Goal: Navigation & Orientation: Find specific page/section

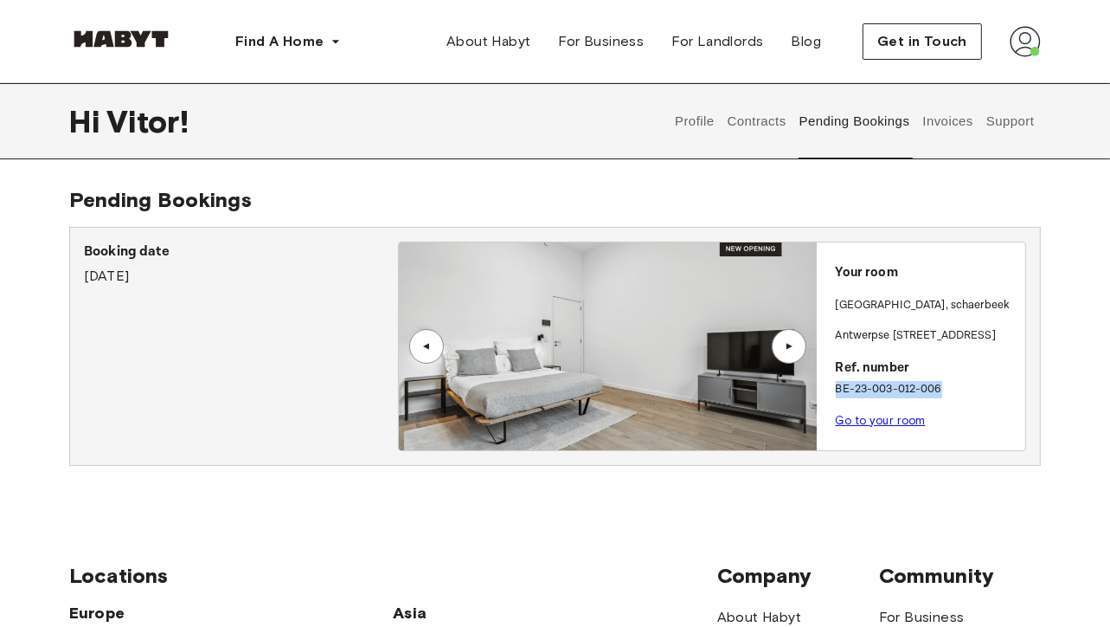
drag, startPoint x: 951, startPoint y: 385, endPoint x: 833, endPoint y: 387, distance: 117.7
click at [833, 387] on div "Your room [GEOGRAPHIC_DATA] , [STREET_ADDRESS]. number BE-23-003-012-006 Go to …" at bounding box center [921, 340] width 209 height 197
drag, startPoint x: 833, startPoint y: 387, endPoint x: 886, endPoint y: 378, distance: 53.5
click at [886, 378] on div "Your room [GEOGRAPHIC_DATA] , [STREET_ADDRESS]. number BE-23-003-012-006 Go to …" at bounding box center [921, 340] width 209 height 197
click at [984, 391] on p "BE-23-003-012-006" at bounding box center [927, 389] width 183 height 17
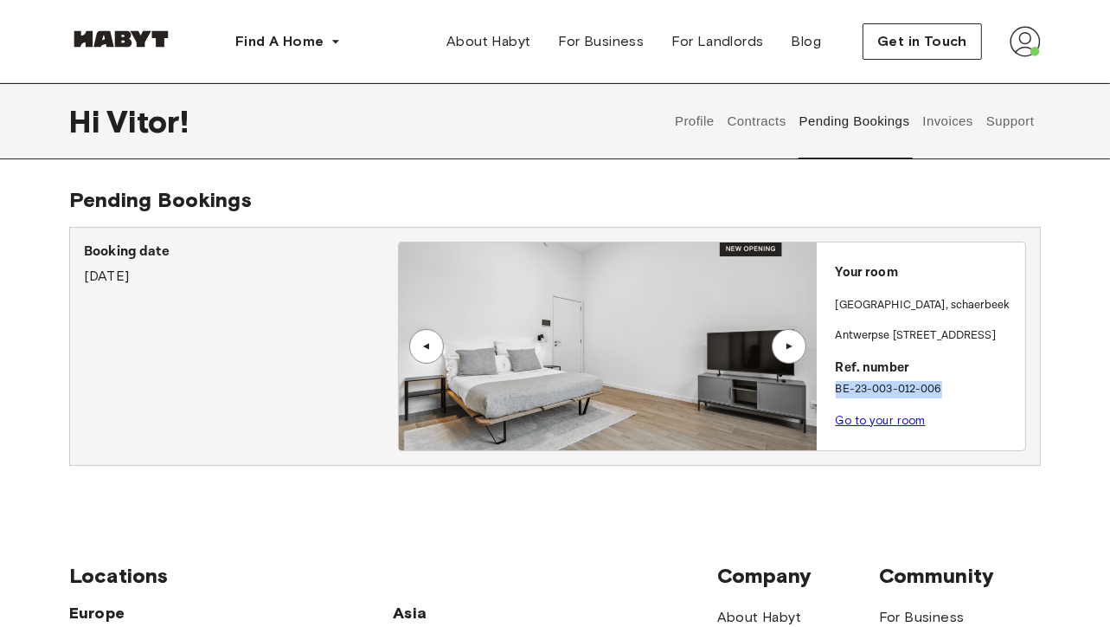
click at [955, 388] on p "BE-23-003-012-006" at bounding box center [927, 389] width 183 height 17
drag, startPoint x: 932, startPoint y: 389, endPoint x: 833, endPoint y: 390, distance: 98.7
click at [833, 390] on div "Your room [GEOGRAPHIC_DATA] , [STREET_ADDRESS]. number BE-23-003-012-006 Go to …" at bounding box center [921, 340] width 209 height 197
drag, startPoint x: 833, startPoint y: 390, endPoint x: 921, endPoint y: 391, distance: 87.4
click at [921, 391] on p "BE-23-003-012-006" at bounding box center [927, 389] width 183 height 17
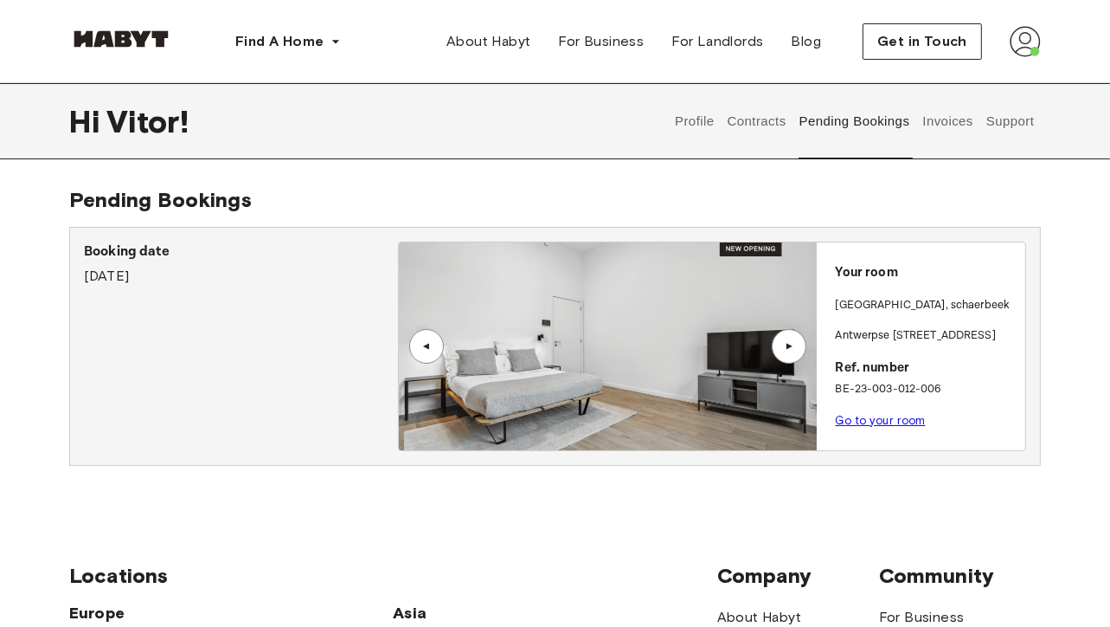
drag, startPoint x: 975, startPoint y: 376, endPoint x: 953, endPoint y: 385, distance: 24.1
click at [974, 376] on p "Ref. number" at bounding box center [927, 368] width 183 height 20
drag, startPoint x: 948, startPoint y: 387, endPoint x: 843, endPoint y: 395, distance: 105.9
click at [843, 395] on p "BE-23-003-012-006" at bounding box center [927, 389] width 183 height 17
drag, startPoint x: 843, startPoint y: 395, endPoint x: 962, endPoint y: 395, distance: 119.4
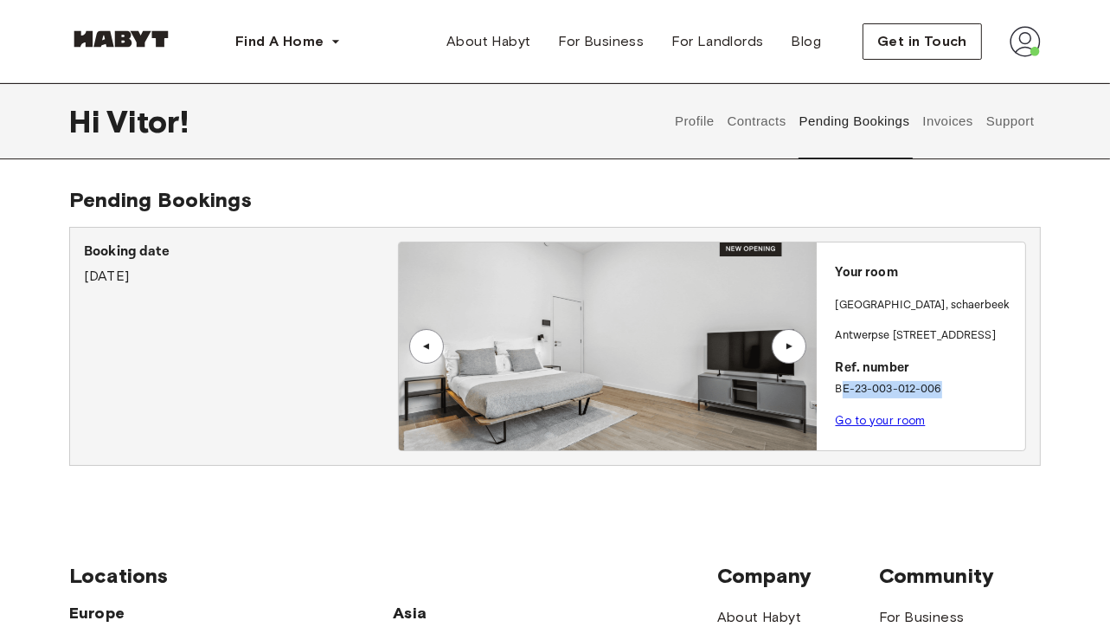
click at [962, 395] on p "BE-23-003-012-006" at bounding box center [927, 389] width 183 height 17
click at [962, 393] on p "BE-23-003-012-006" at bounding box center [927, 389] width 183 height 17
click at [942, 114] on button "Invoices" at bounding box center [948, 121] width 55 height 76
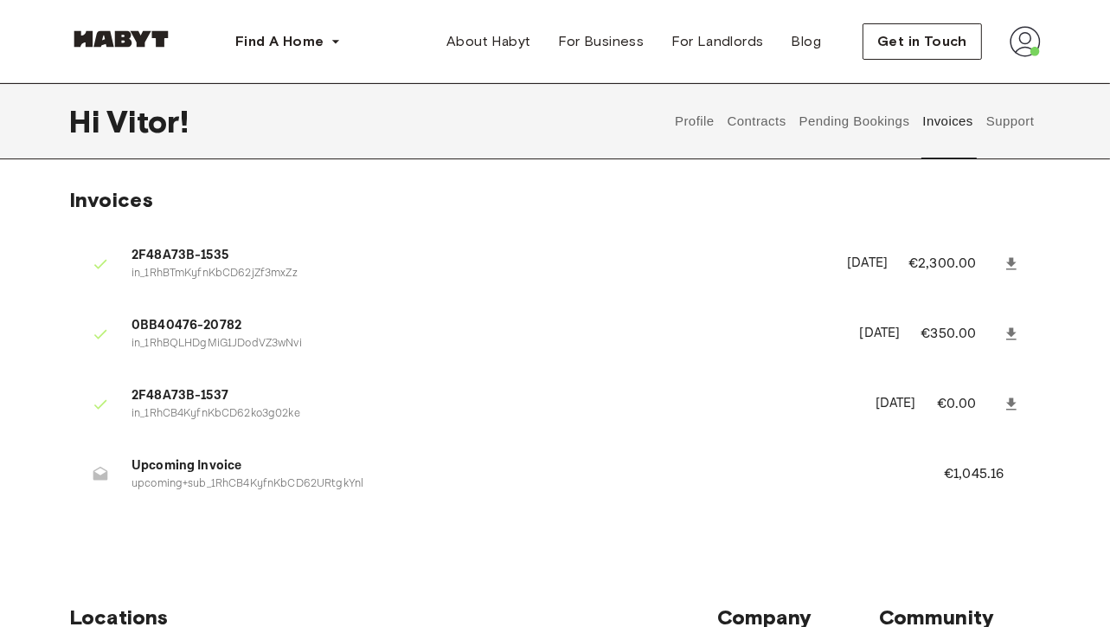
click at [1018, 112] on button "Support" at bounding box center [1010, 121] width 53 height 76
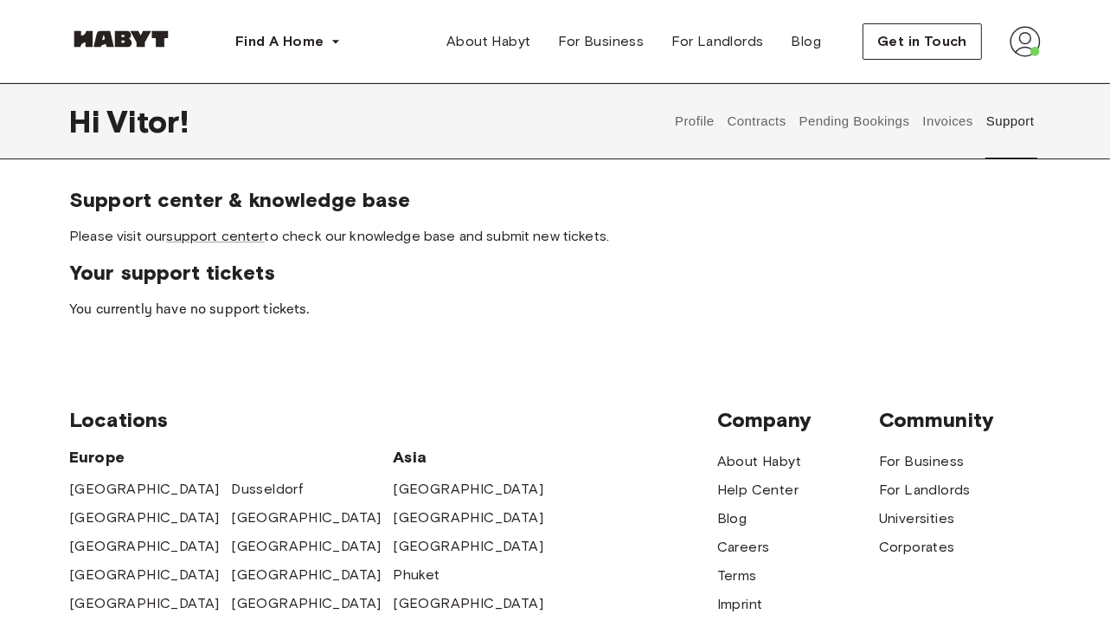
click at [698, 134] on button "Profile" at bounding box center [695, 121] width 44 height 76
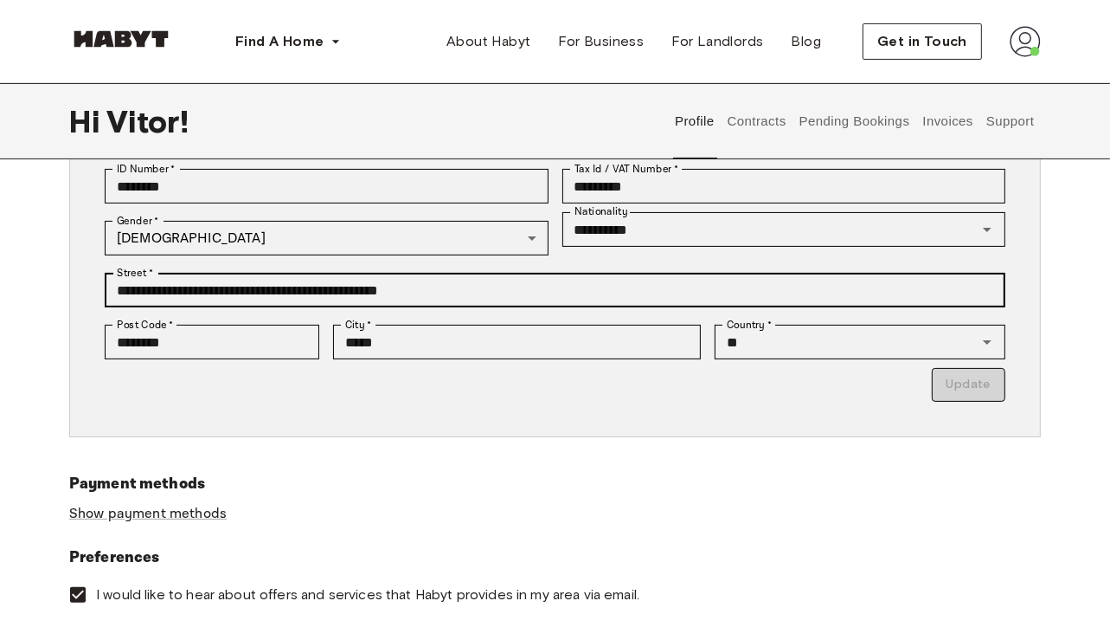
scroll to position [87, 0]
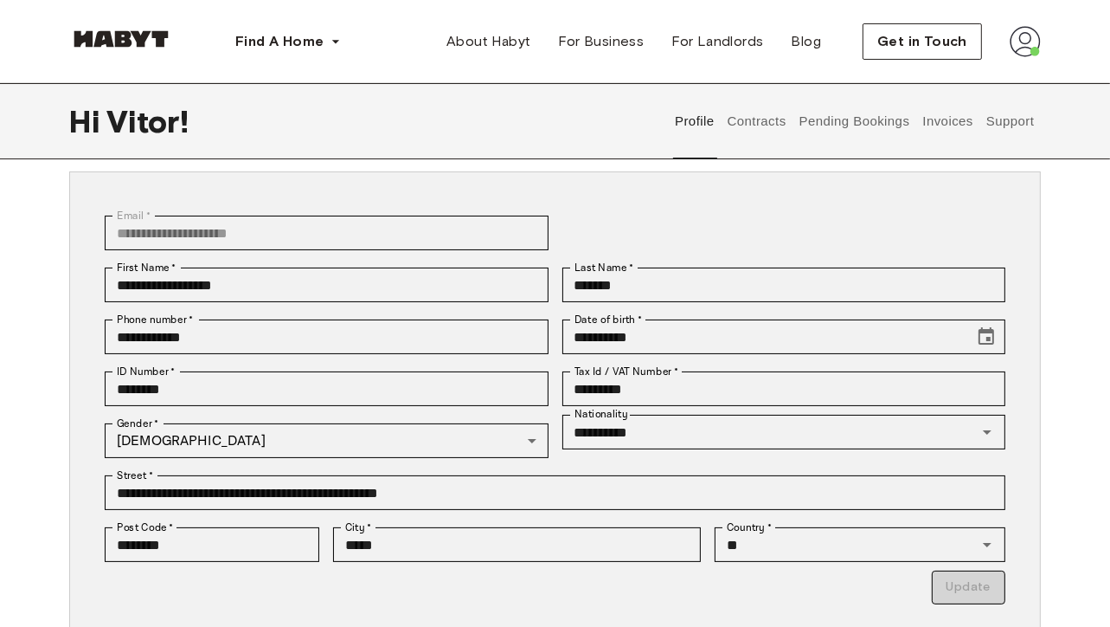
click at [737, 119] on button "Contracts" at bounding box center [756, 121] width 63 height 76
